Goal: Communication & Community: Answer question/provide support

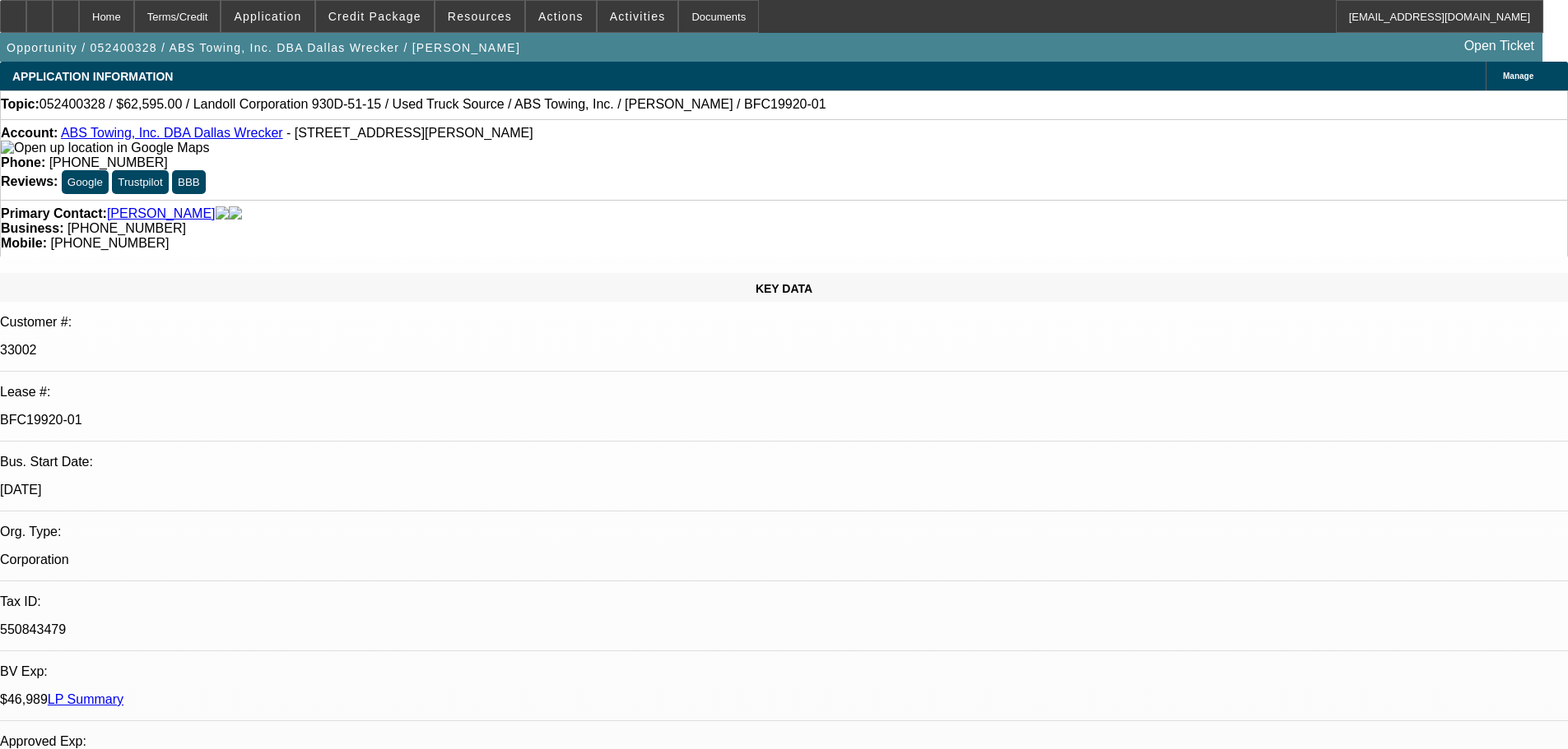
select select "0"
select select "6"
select select "0"
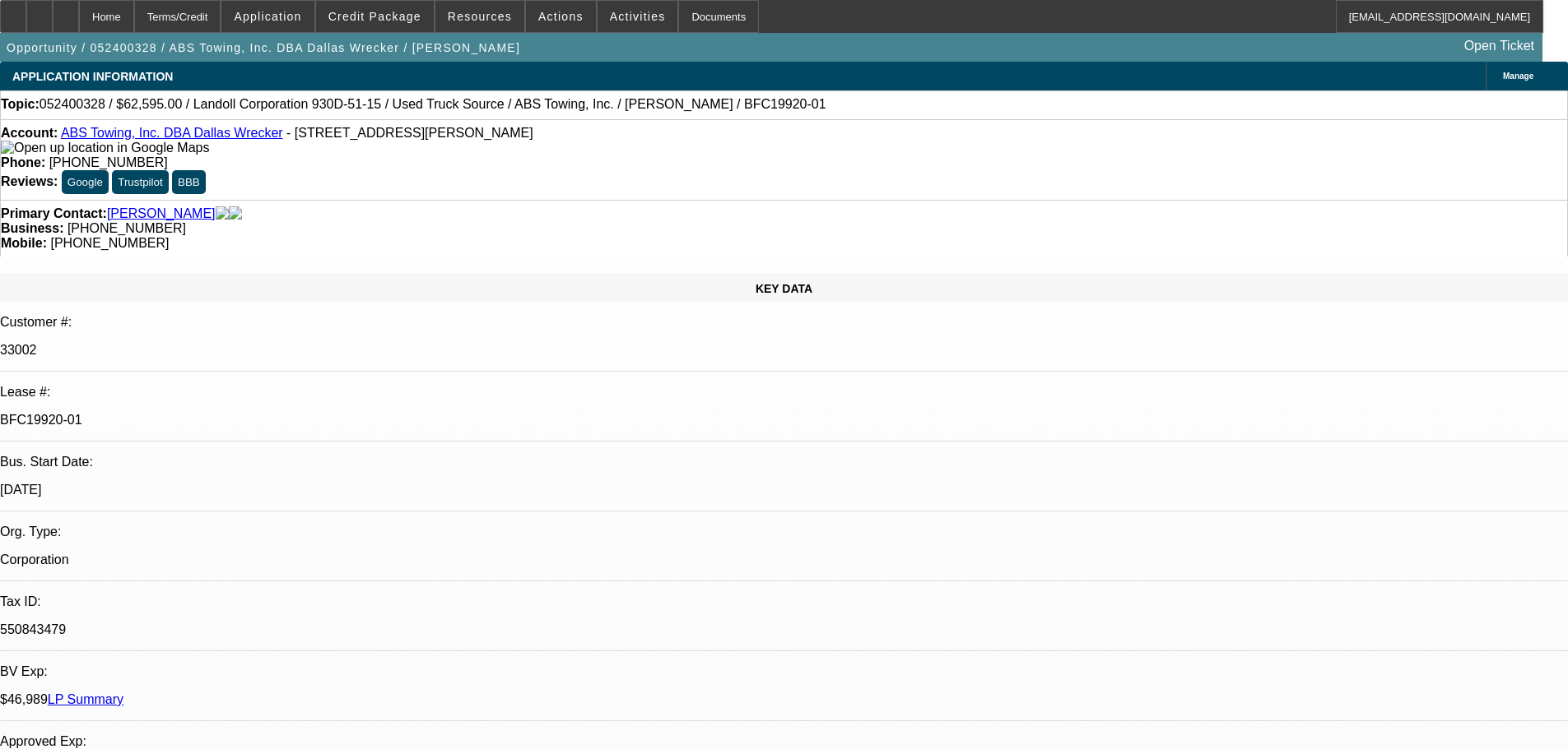
select select "0"
select select "6"
select select "0"
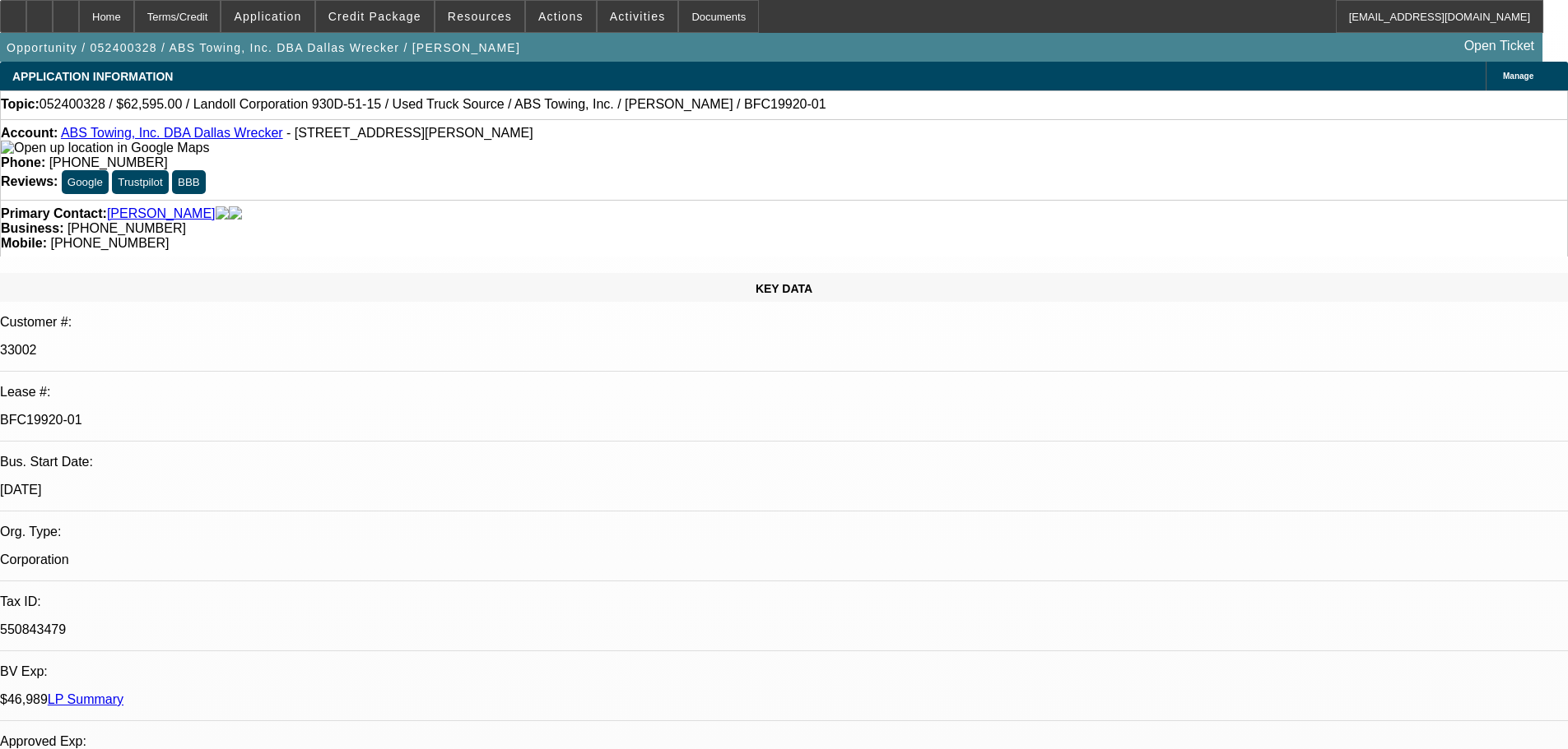
select select "0"
select select "6"
select select "0"
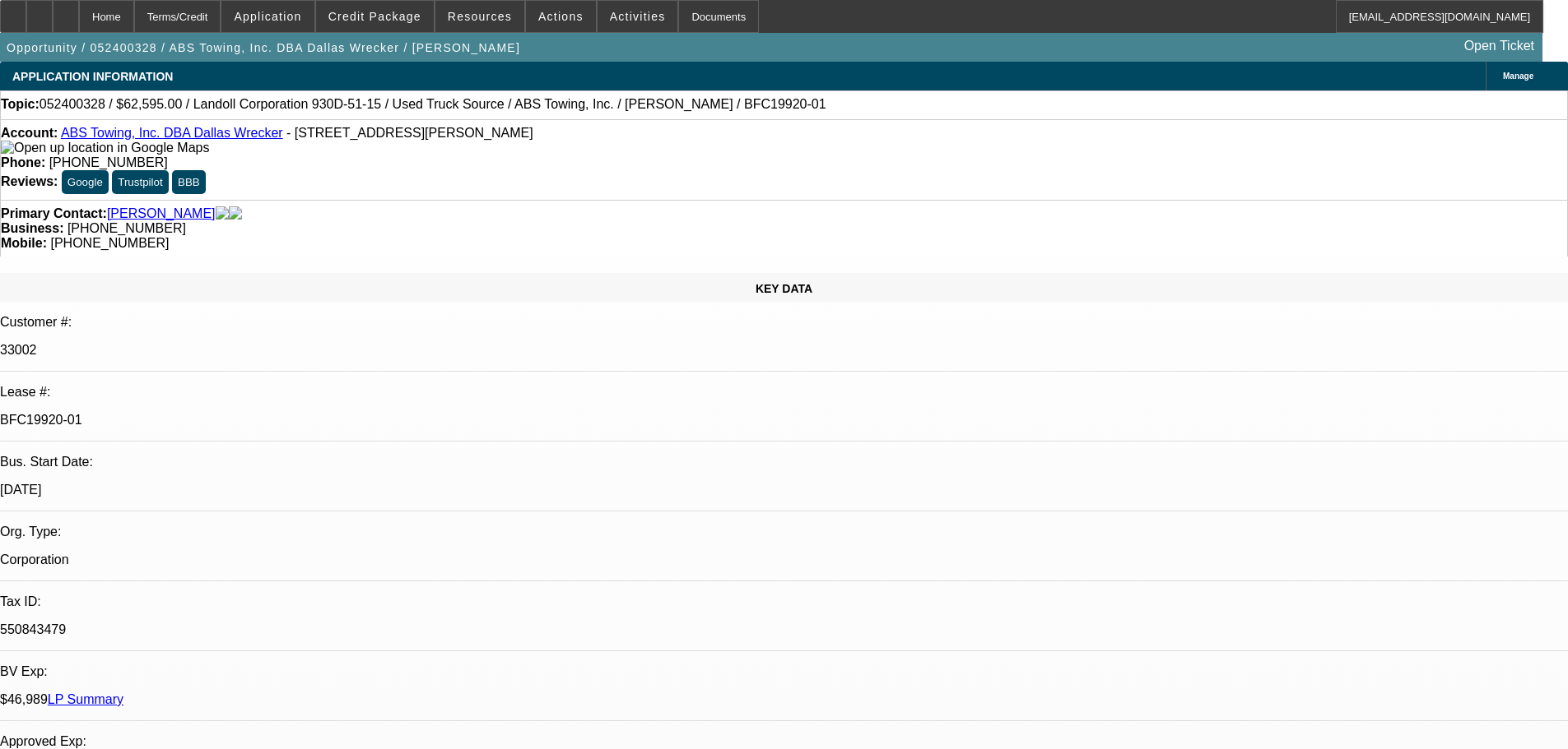
select select "6"
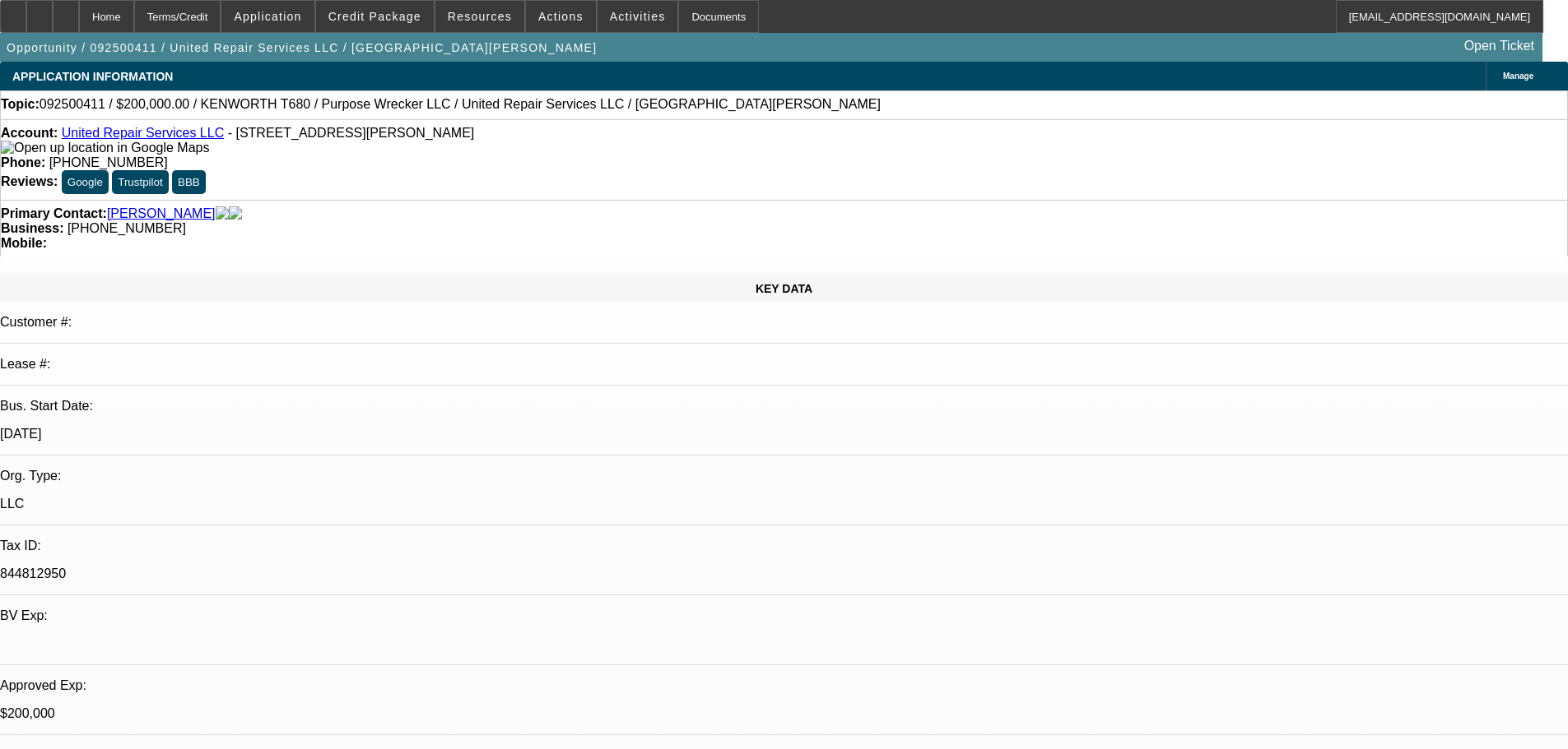
select select "0"
select select "2"
select select "0.1"
select select "4"
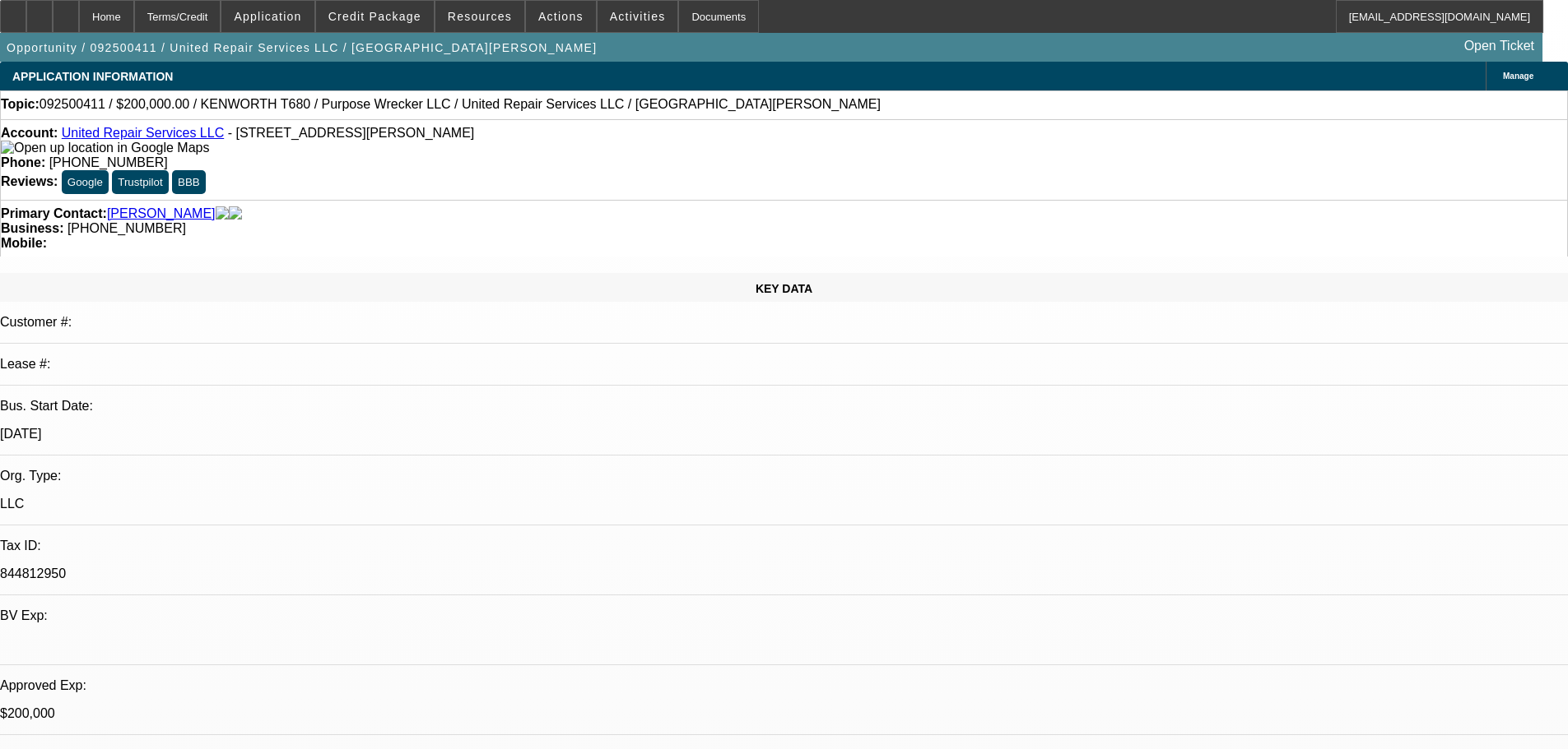
select select "0"
select select "2"
select select "0.1"
select select "4"
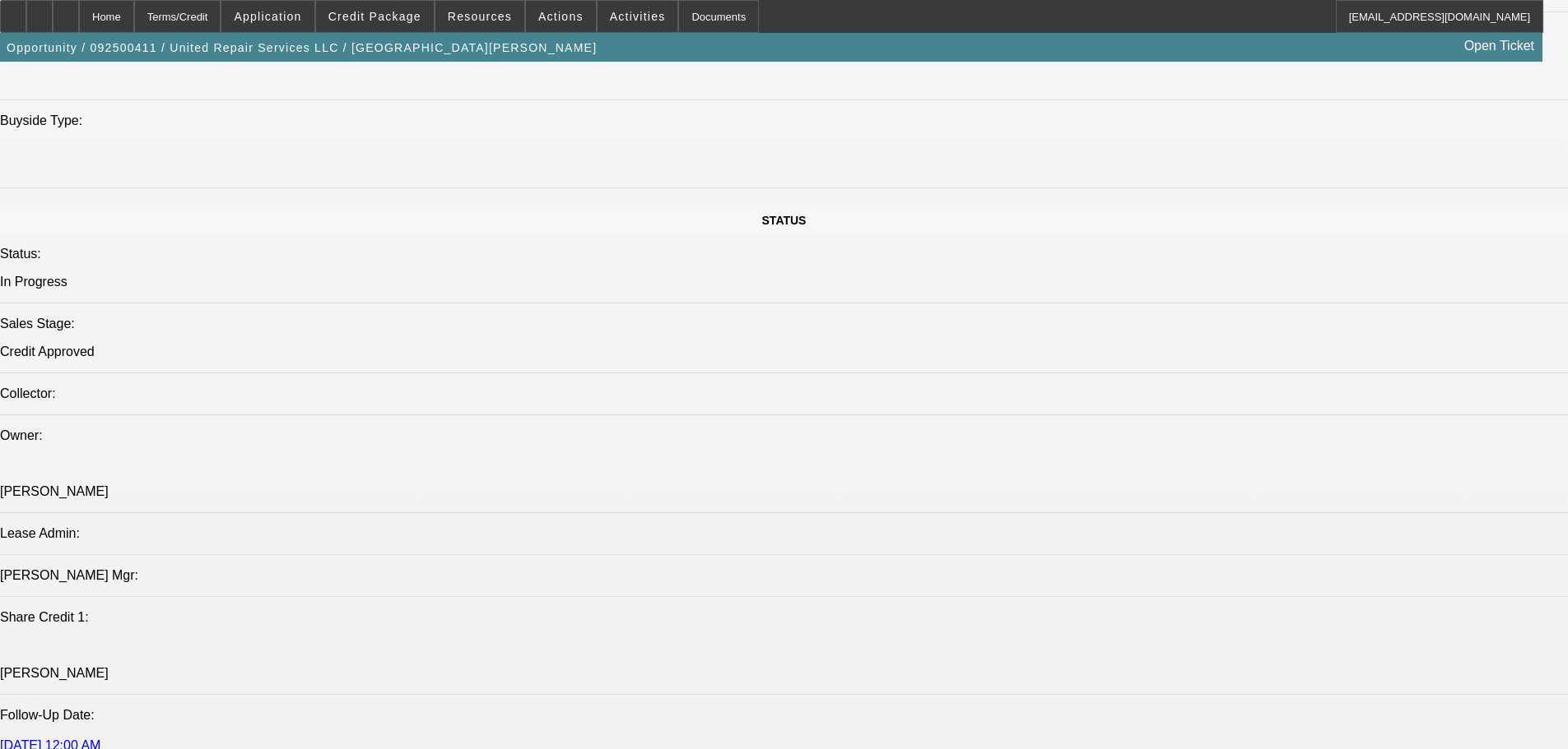
scroll to position [1401, 0]
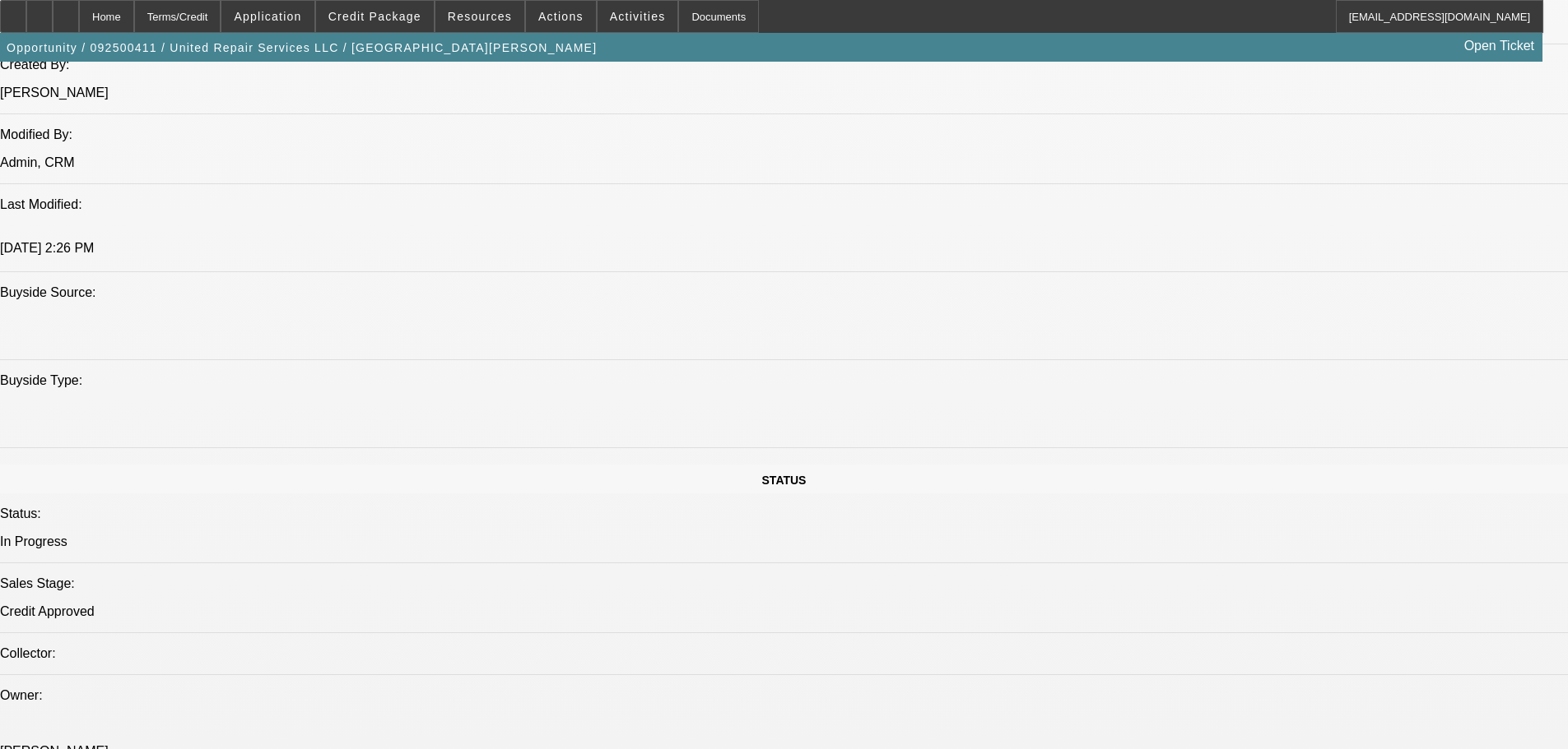
click at [1252, 195] on button "reply_all Reply All" at bounding box center [1263, 198] width 104 height 39
